Goal: Find specific page/section: Find specific page/section

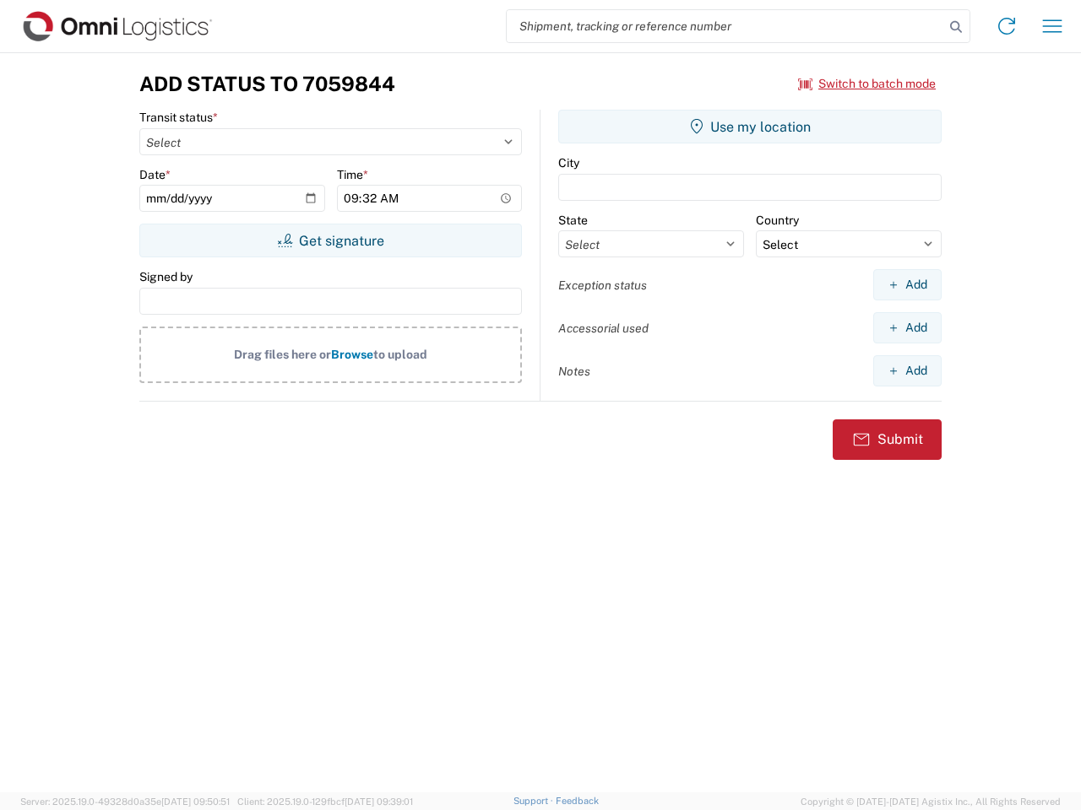
click at [725, 26] on input "search" at bounding box center [724, 26] width 437 height 32
click at [956, 27] on icon at bounding box center [956, 27] width 24 height 24
click at [1006, 26] on icon at bounding box center [1006, 26] width 27 height 27
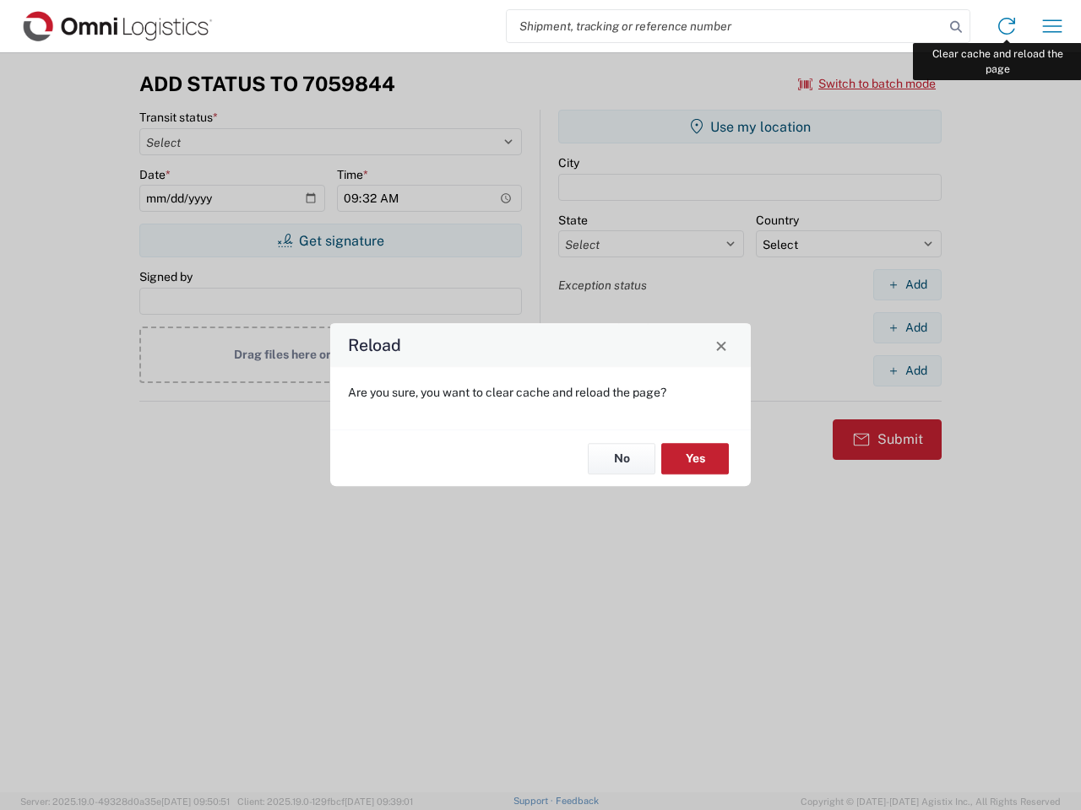
click at [1052, 26] on div "Reload Are you sure, you want to clear cache and reload the page? No Yes" at bounding box center [540, 405] width 1081 height 810
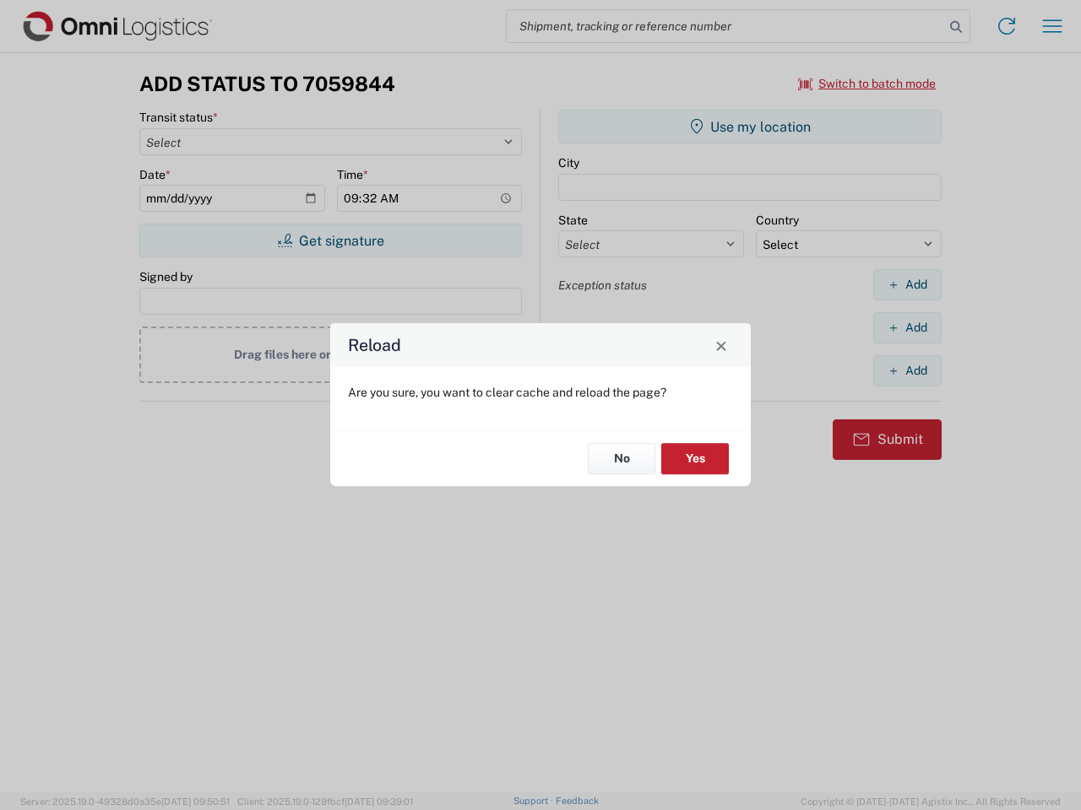
click at [867, 84] on div "Reload Are you sure, you want to clear cache and reload the page? No Yes" at bounding box center [540, 405] width 1081 height 810
click at [330, 241] on div "Reload Are you sure, you want to clear cache and reload the page? No Yes" at bounding box center [540, 405] width 1081 height 810
click at [750, 127] on div "Reload Are you sure, you want to clear cache and reload the page? No Yes" at bounding box center [540, 405] width 1081 height 810
click at [907, 284] on div "Reload Are you sure, you want to clear cache and reload the page? No Yes" at bounding box center [540, 405] width 1081 height 810
click at [907, 328] on div "Reload Are you sure, you want to clear cache and reload the page? No Yes" at bounding box center [540, 405] width 1081 height 810
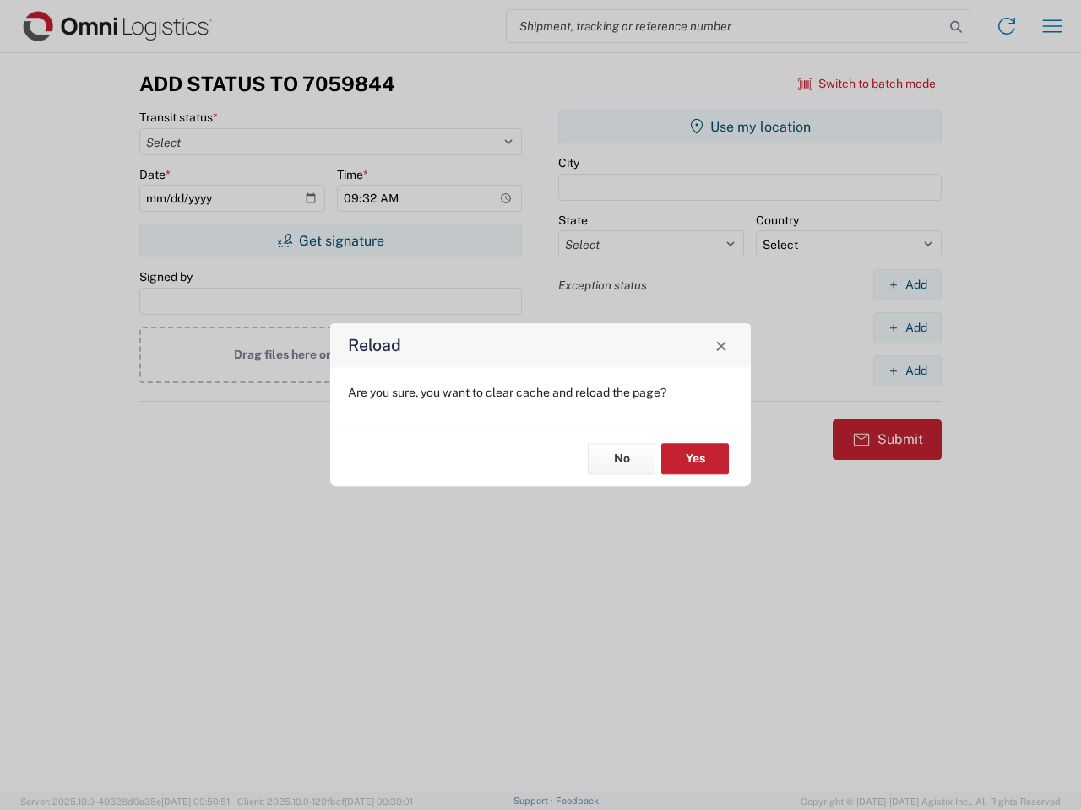
click at [907, 371] on div "Reload Are you sure, you want to clear cache and reload the page? No Yes" at bounding box center [540, 405] width 1081 height 810
